Goal: Information Seeking & Learning: Learn about a topic

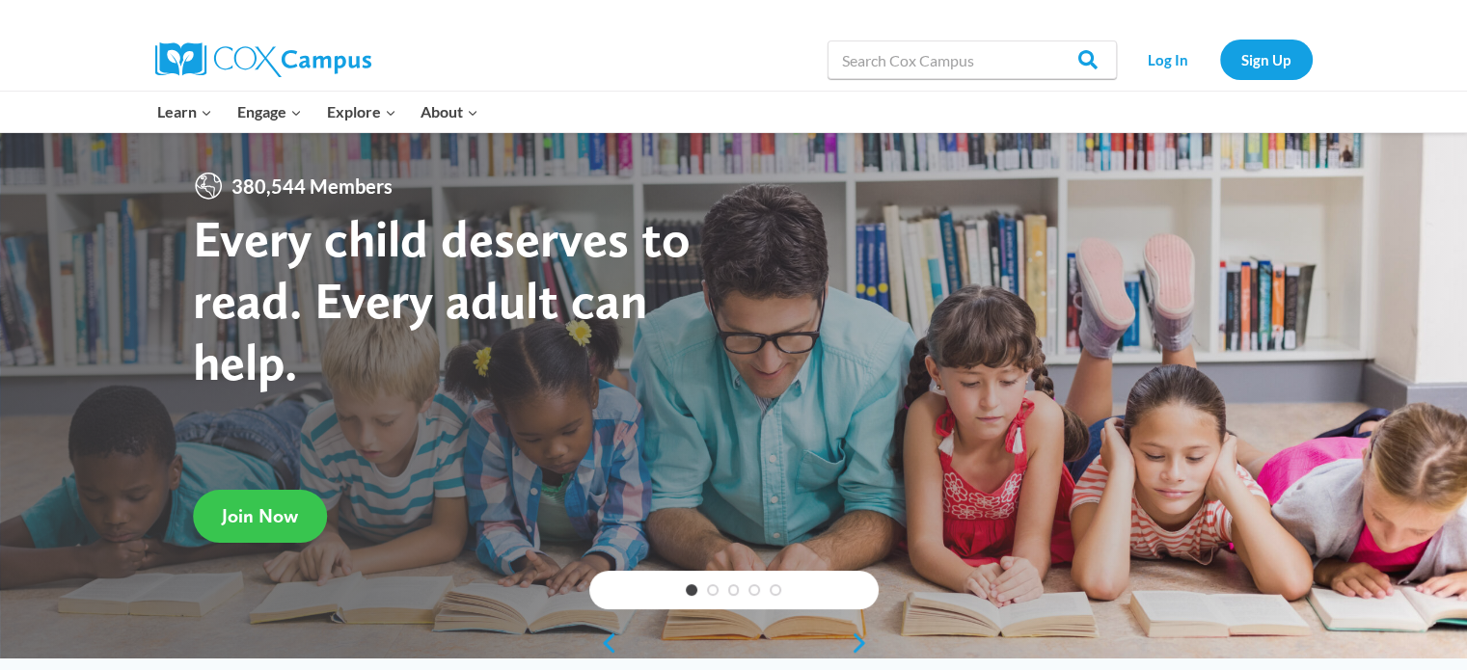
click at [266, 523] on span "Join Now" at bounding box center [260, 515] width 76 height 23
click at [1181, 61] on link "Log In" at bounding box center [1168, 60] width 84 height 40
click at [1160, 58] on link "Log In" at bounding box center [1168, 60] width 84 height 40
click at [969, 46] on input "Search in [URL][DOMAIN_NAME]" at bounding box center [972, 60] width 289 height 39
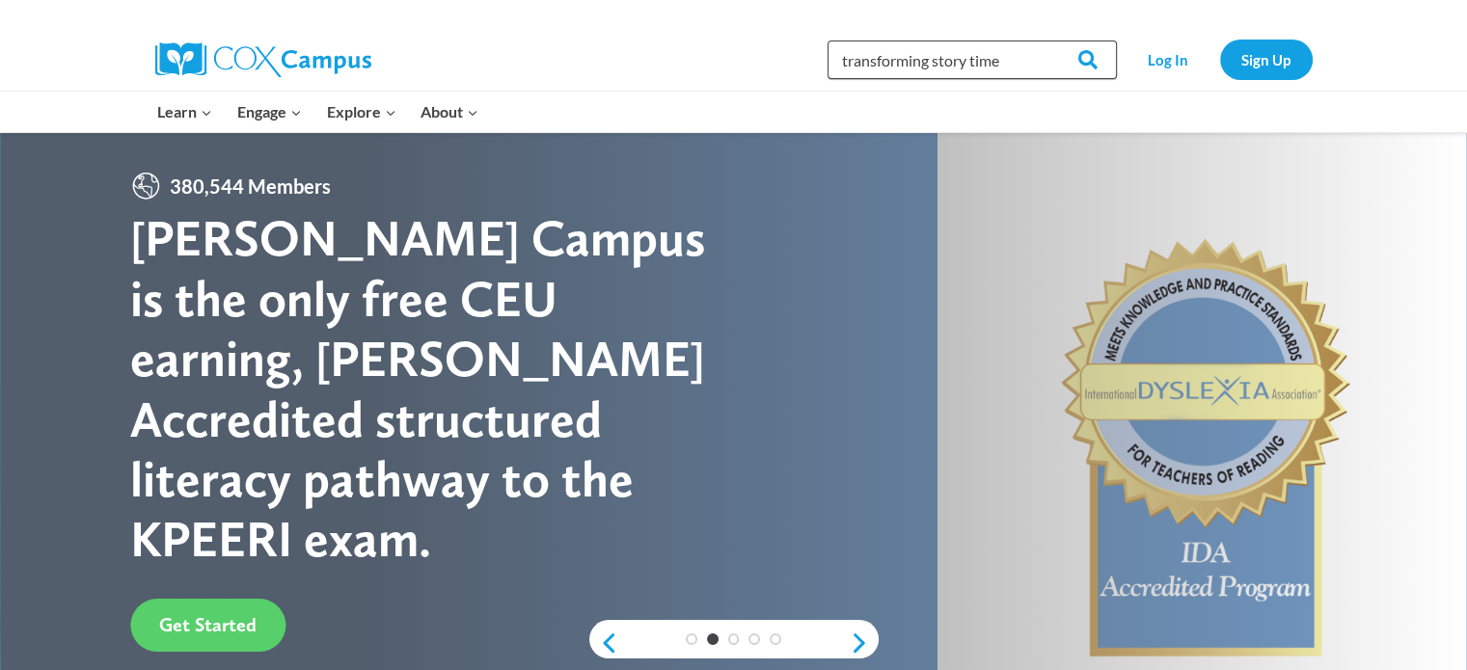
type input "transforming story time"
click at [1042, 41] on input "Search" at bounding box center [1079, 60] width 75 height 39
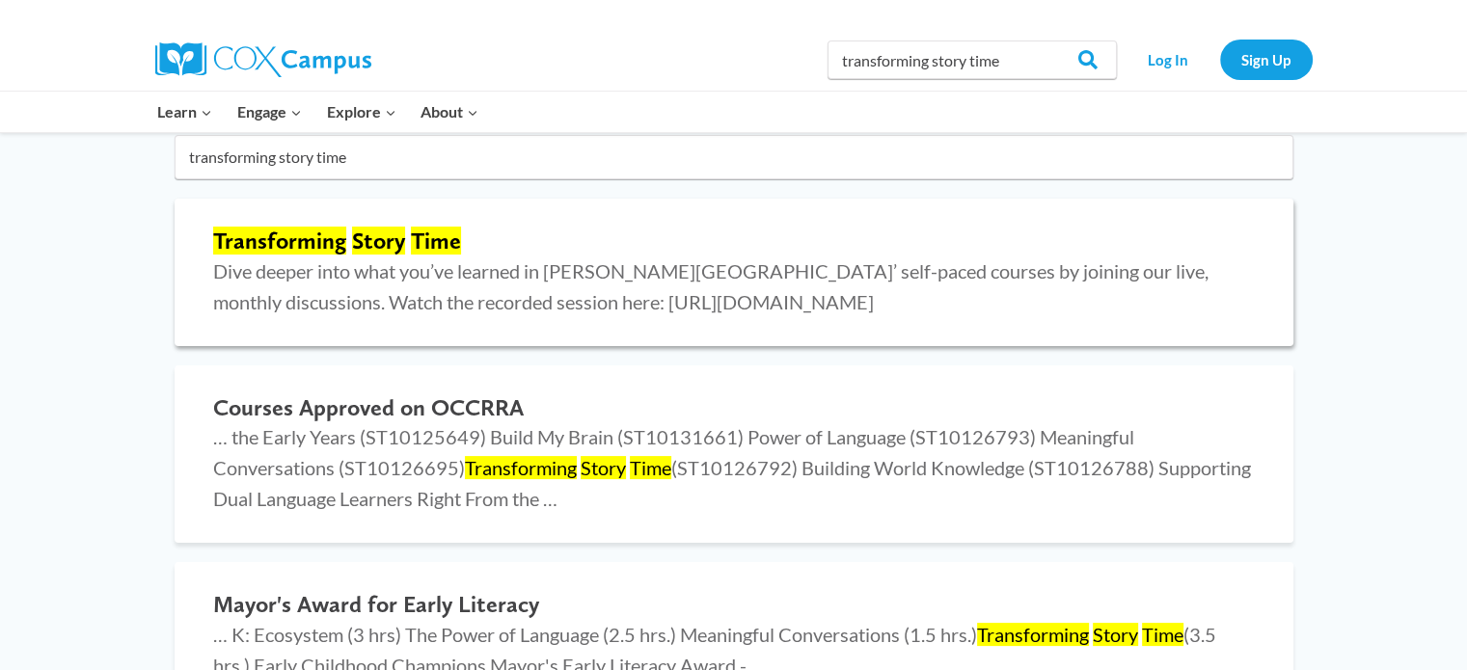
scroll to position [193, 0]
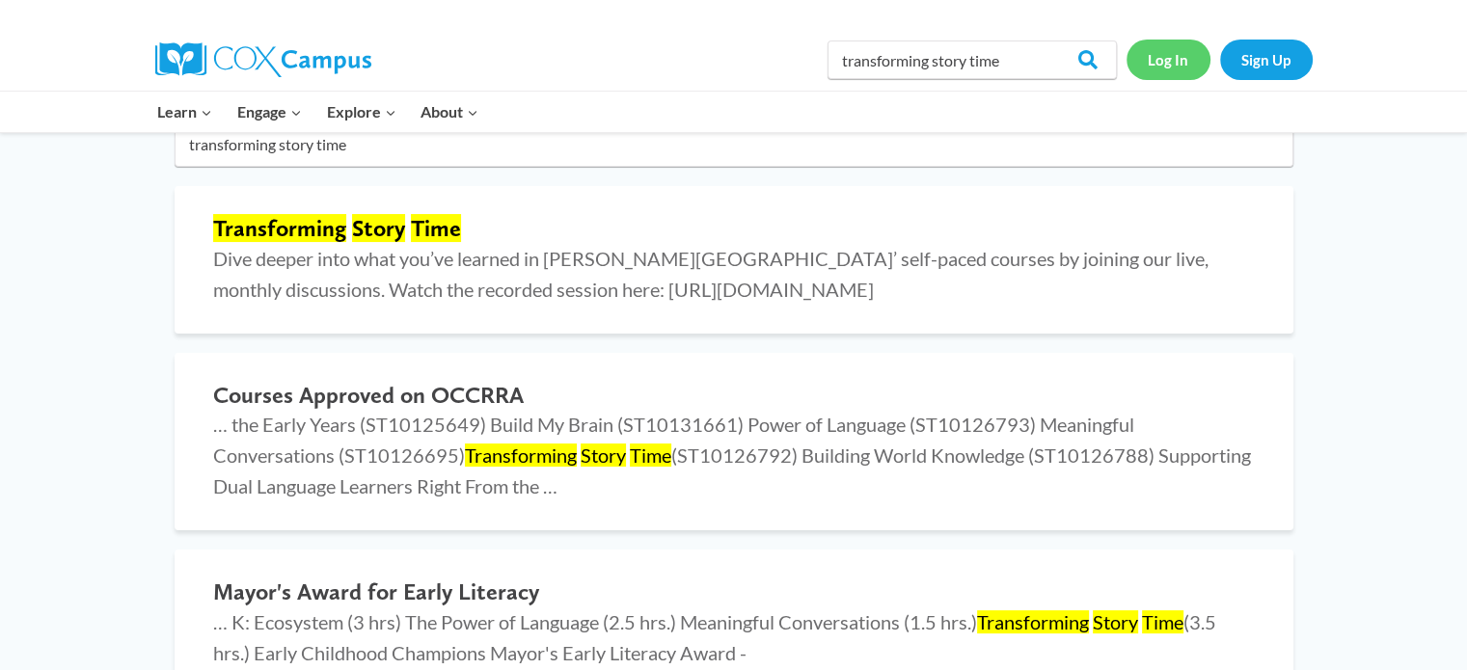
click at [1151, 61] on link "Log In" at bounding box center [1168, 60] width 84 height 40
